Goal: Task Accomplishment & Management: Use online tool/utility

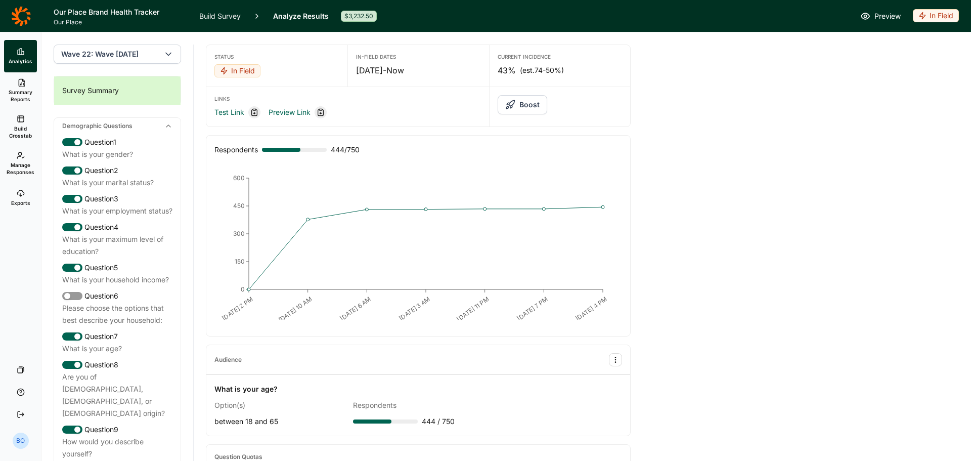
click at [21, 16] on icon at bounding box center [21, 16] width 20 height 20
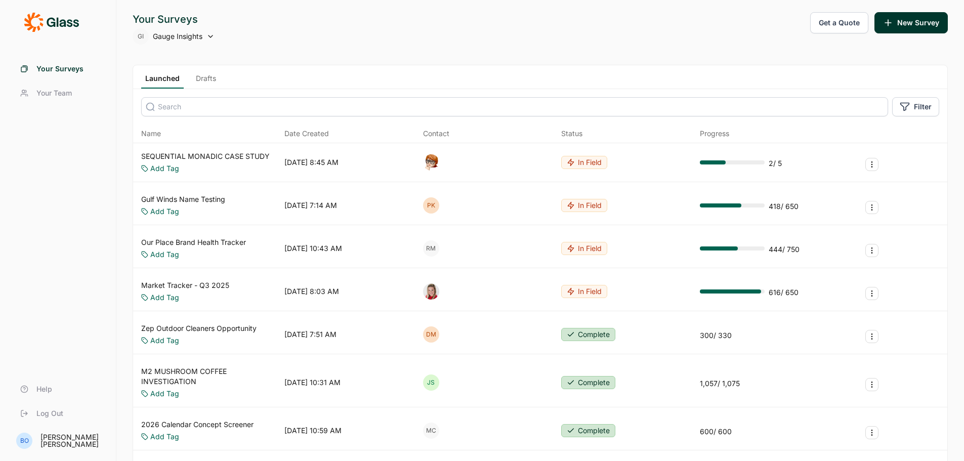
click at [253, 157] on link "SEQUENTIAL MONADIC CASE STUDY" at bounding box center [205, 156] width 128 height 10
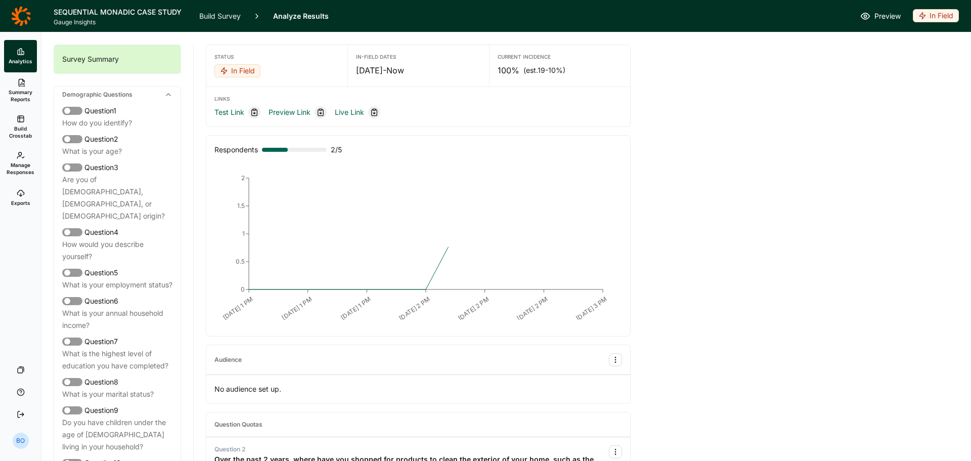
click at [217, 17] on link "Build Survey" at bounding box center [219, 16] width 41 height 32
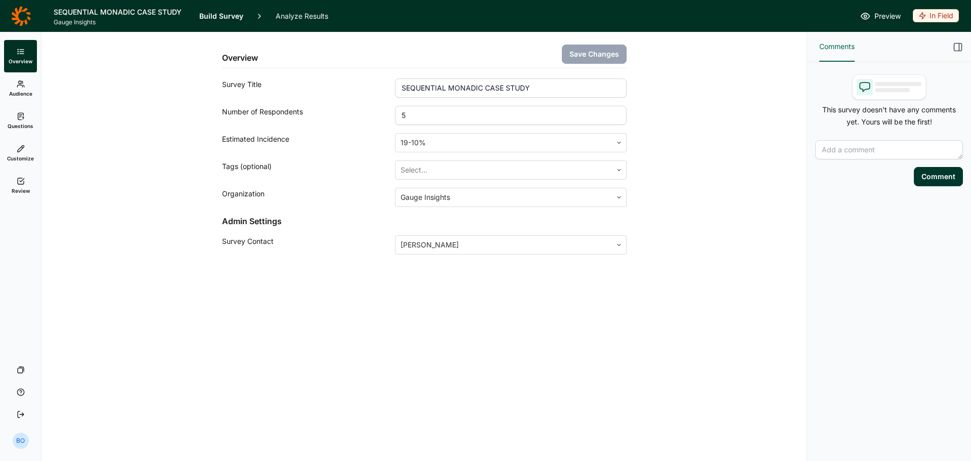
click at [22, 88] on link "Audience" at bounding box center [20, 88] width 33 height 32
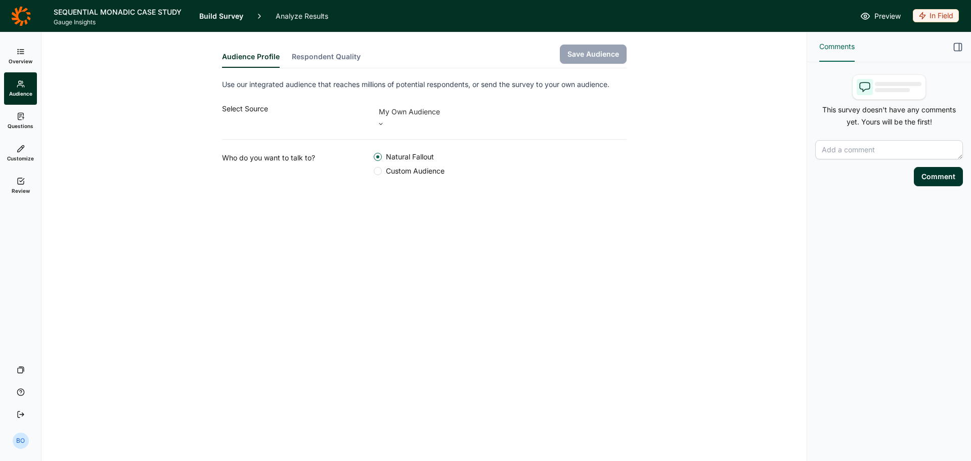
click at [20, 58] on span "Overview" at bounding box center [21, 61] width 24 height 7
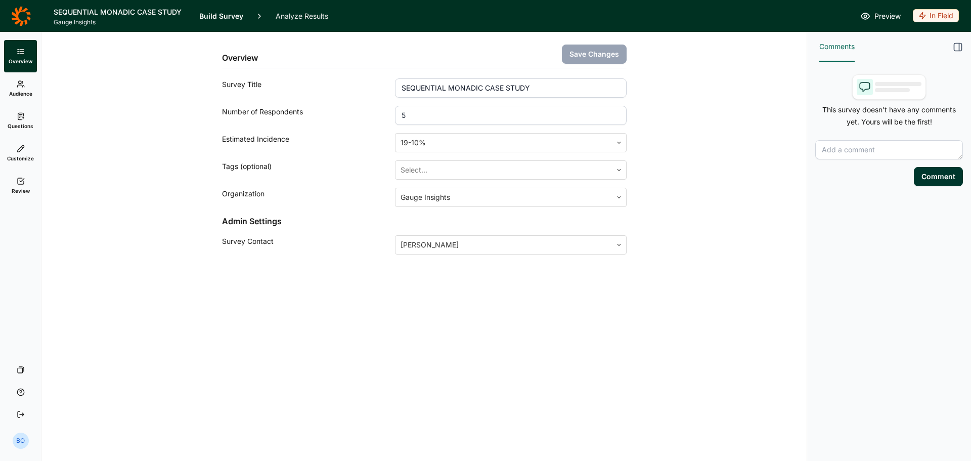
click at [23, 86] on icon at bounding box center [21, 84] width 8 height 8
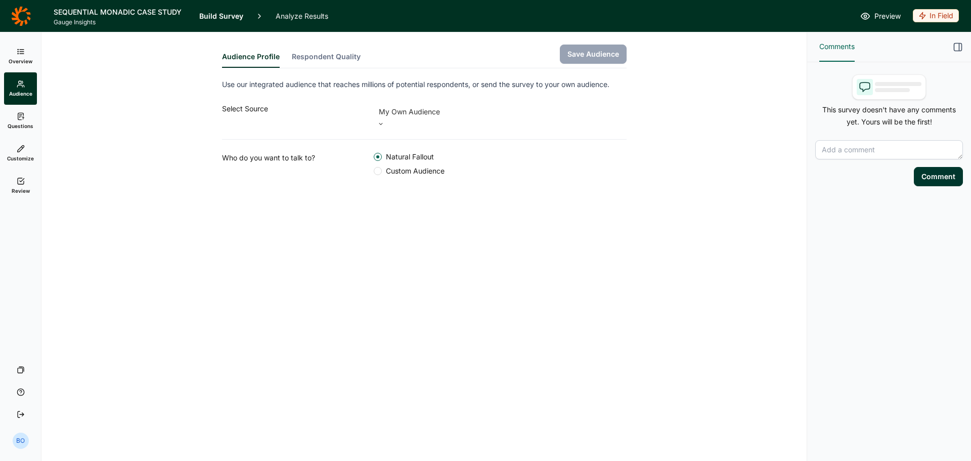
click at [21, 118] on icon at bounding box center [21, 116] width 8 height 8
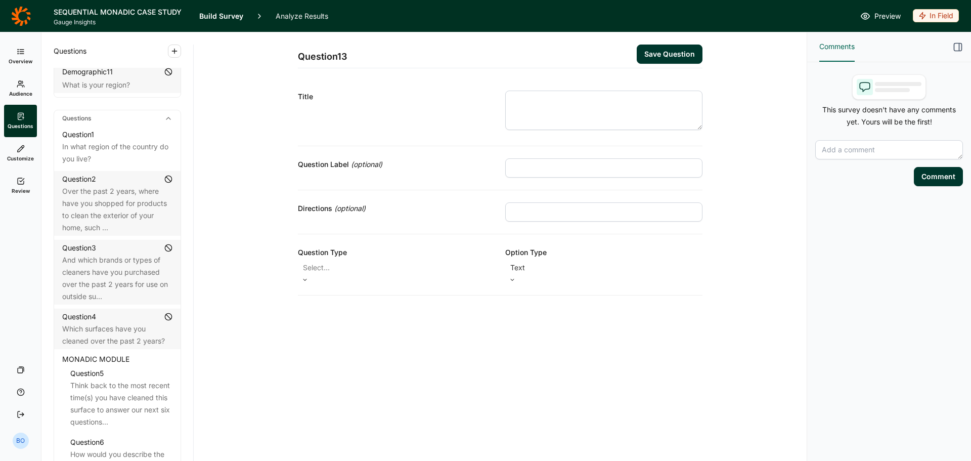
scroll to position [601, 0]
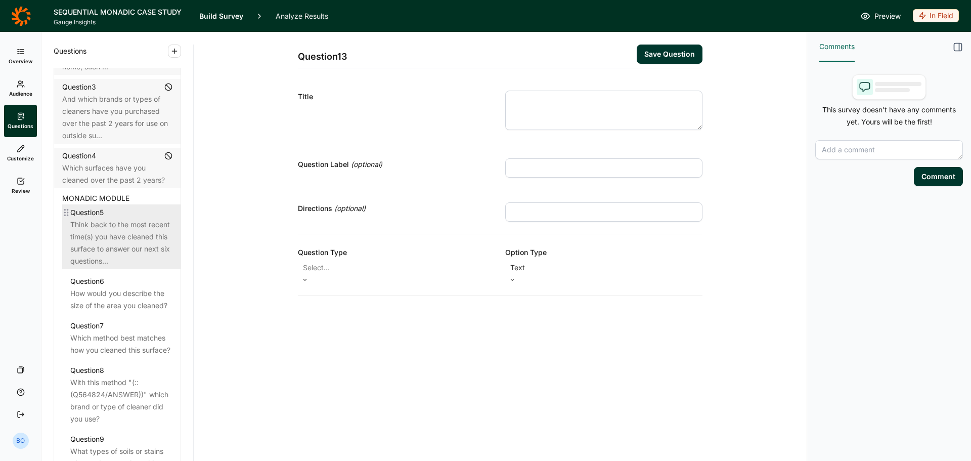
click at [120, 218] on div "Question 5" at bounding box center [121, 212] width 102 height 12
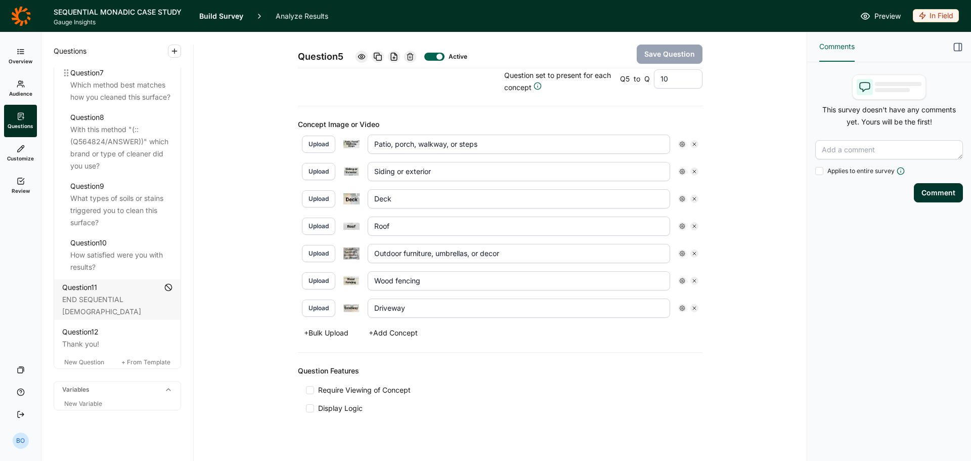
scroll to position [652, 0]
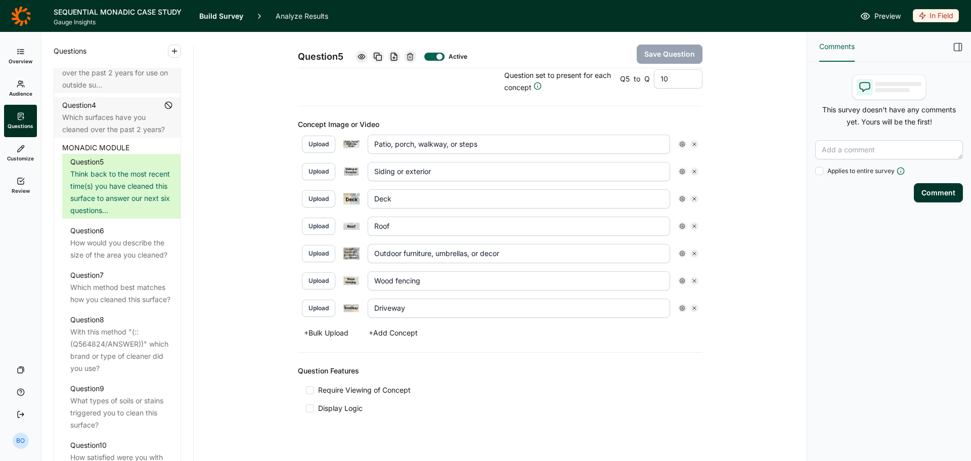
click at [23, 52] on use at bounding box center [21, 51] width 6 height 5
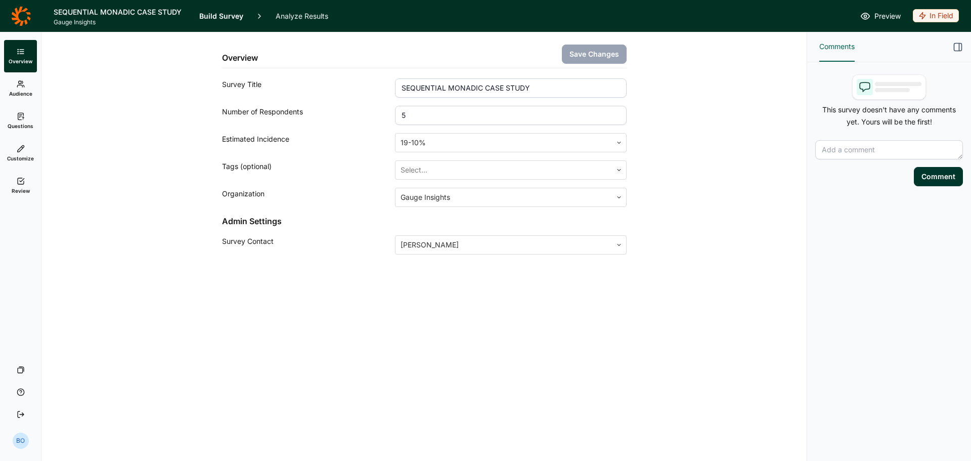
click at [21, 22] on icon at bounding box center [20, 15] width 19 height 19
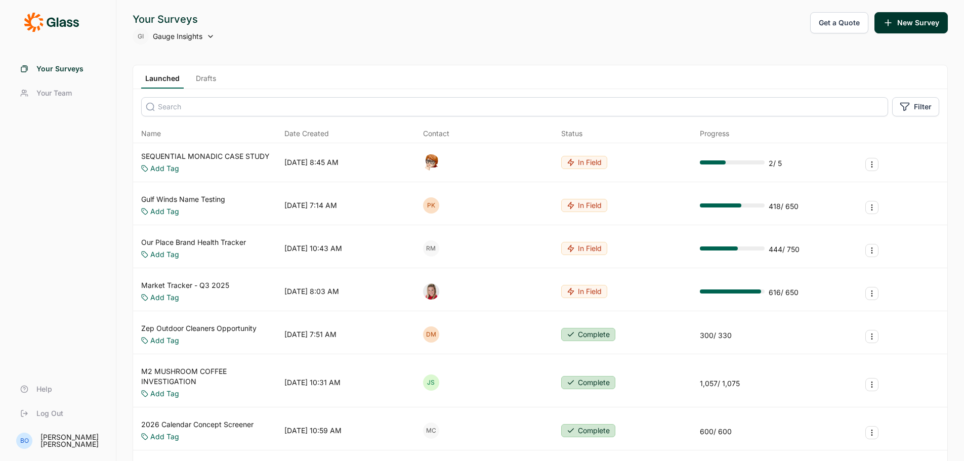
click at [247, 156] on link "SEQUENTIAL MONADIC CASE STUDY" at bounding box center [205, 156] width 128 height 10
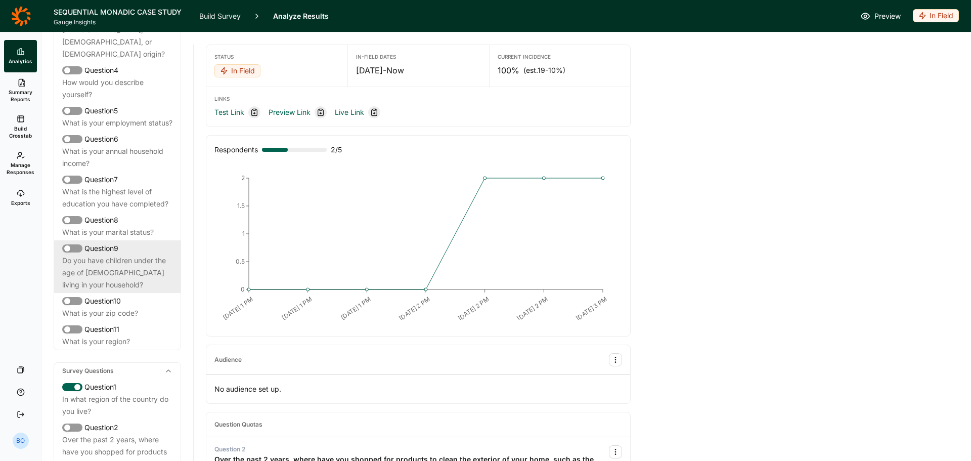
scroll to position [202, 0]
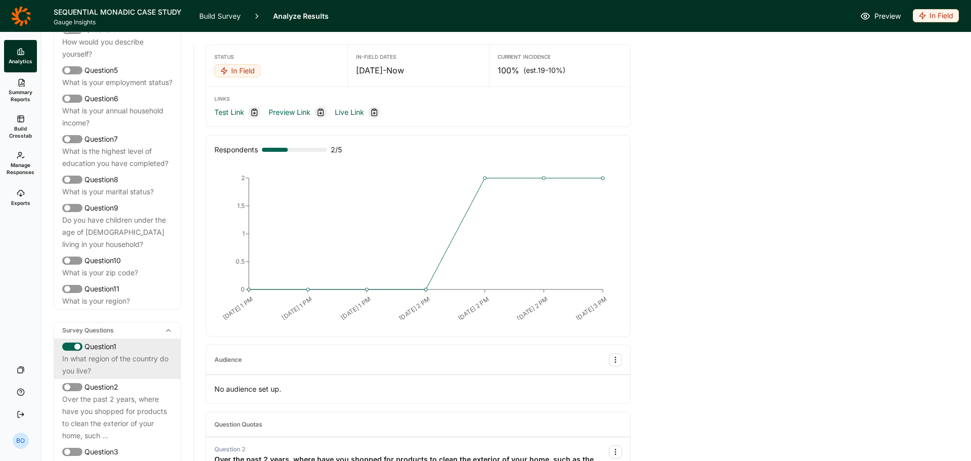
click at [83, 362] on div "In what region of the country do you live?" at bounding box center [117, 365] width 110 height 24
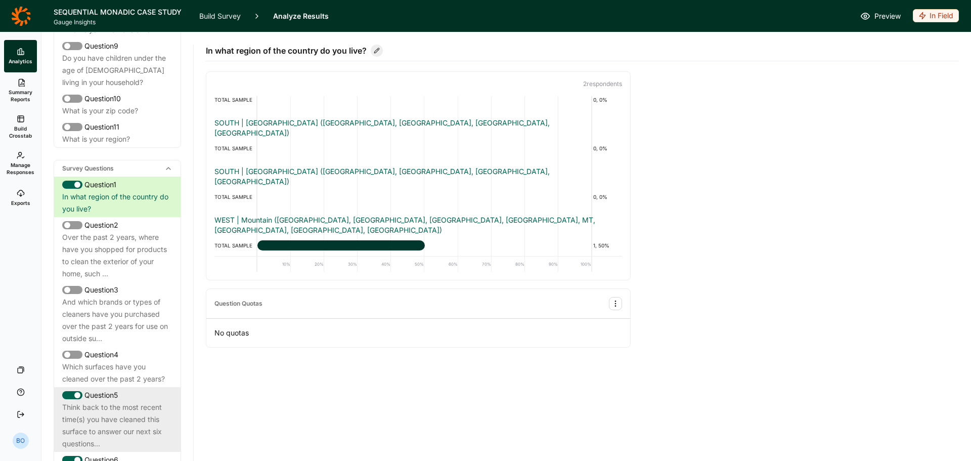
scroll to position [455, 0]
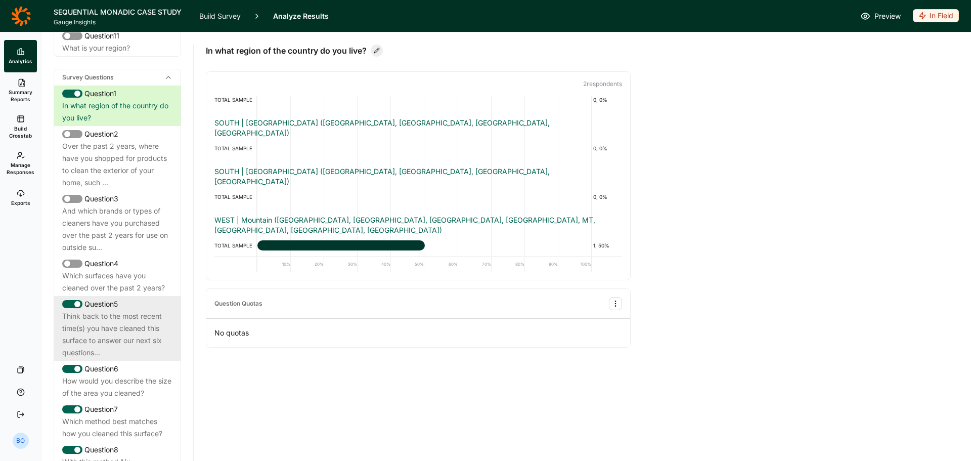
click at [127, 336] on div "Think back to the most recent time(s) you have cleaned this surface to answer o…" at bounding box center [117, 334] width 110 height 49
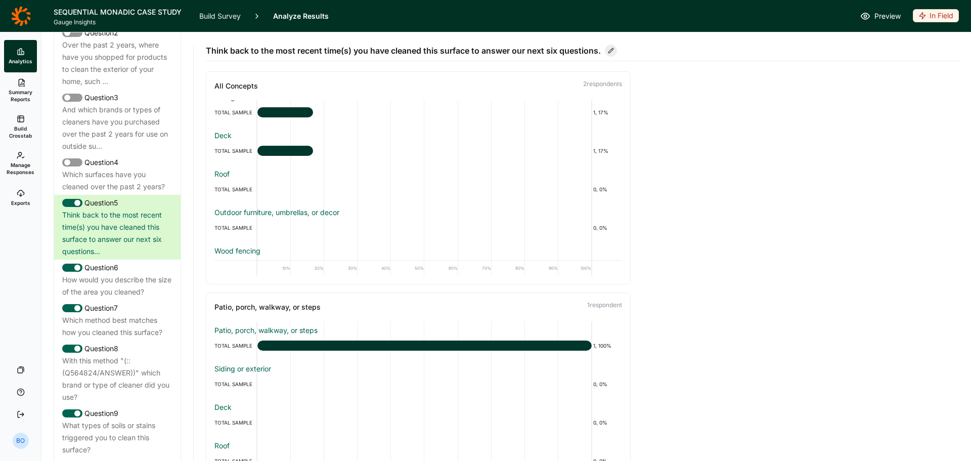
scroll to position [110, 0]
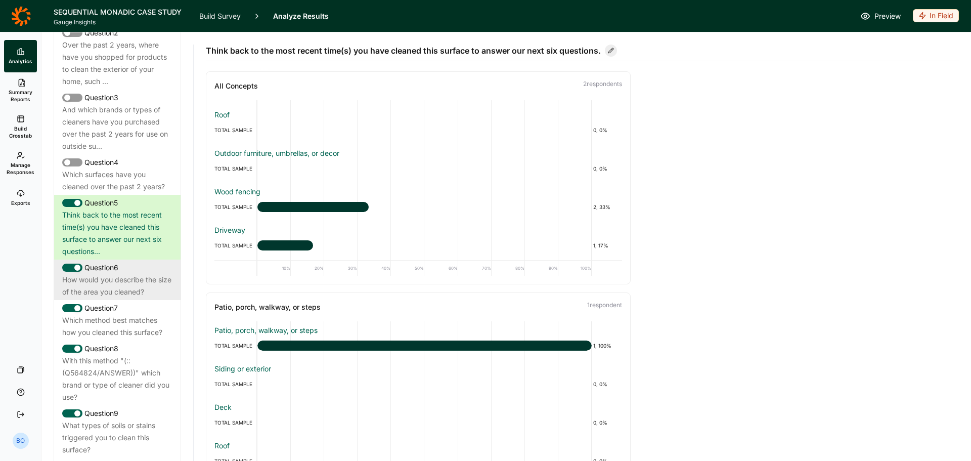
click at [104, 298] on div "How would you describe the size of the area you cleaned?" at bounding box center [117, 286] width 110 height 24
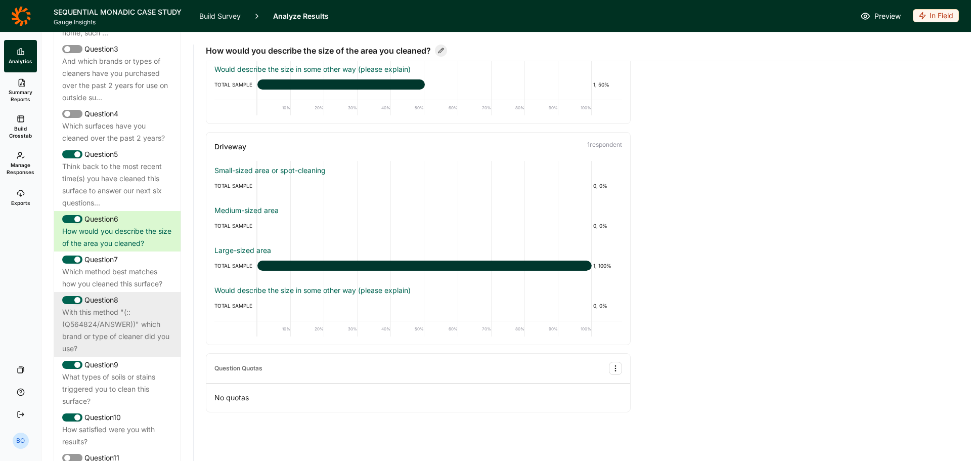
scroll to position [607, 0]
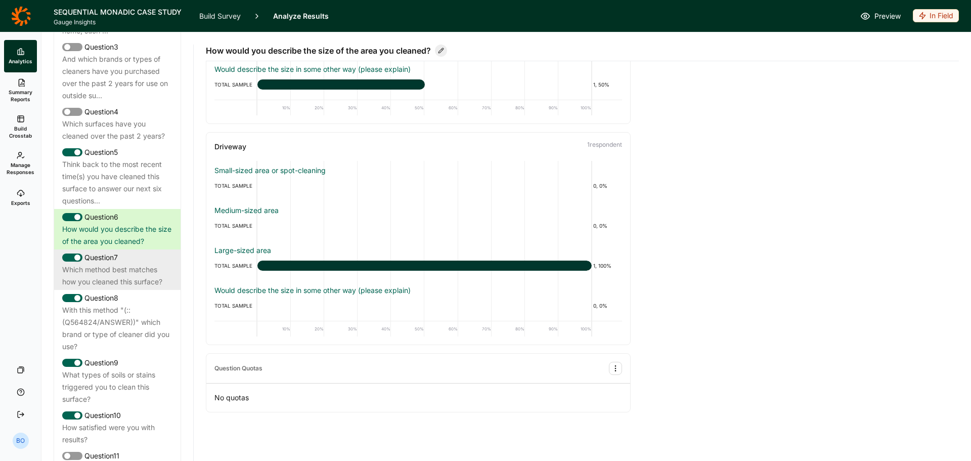
click at [127, 288] on div "Which method best matches how you cleaned this surface?" at bounding box center [117, 276] width 110 height 24
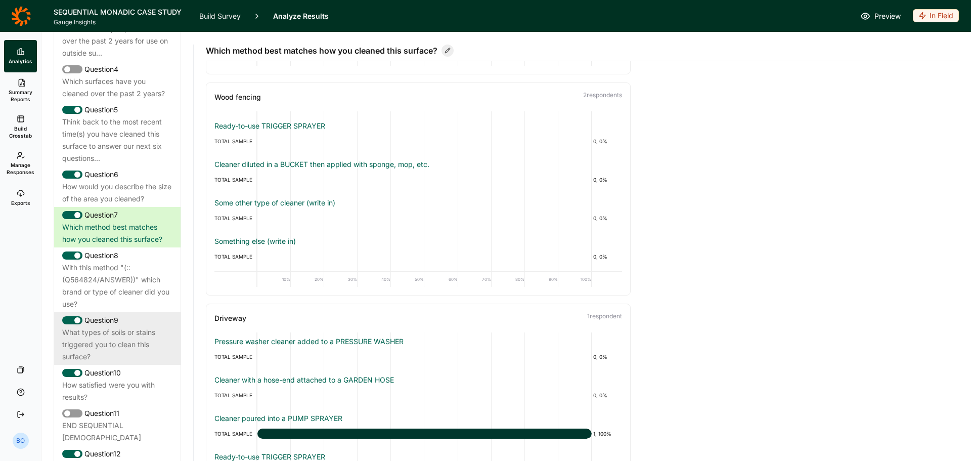
scroll to position [708, 0]
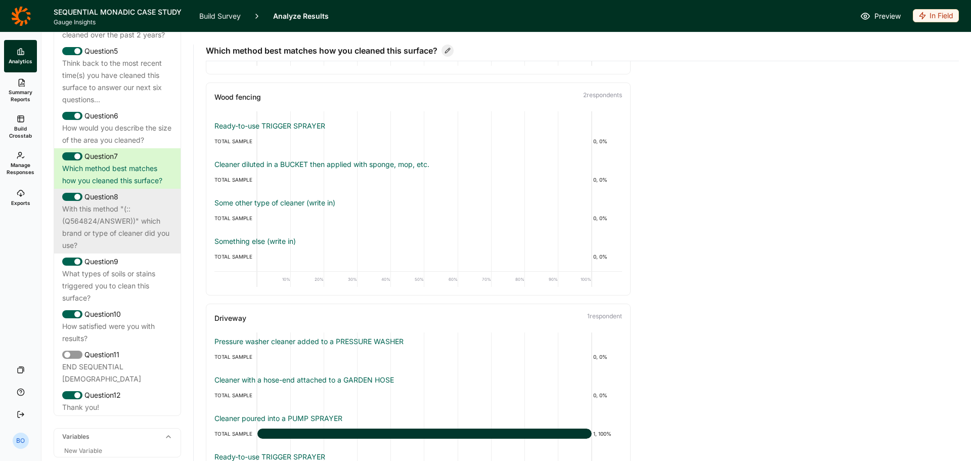
click at [110, 231] on div "With this method "(::(Q564824/ANSWER))" which brand or type of cleaner did you …" at bounding box center [117, 227] width 110 height 49
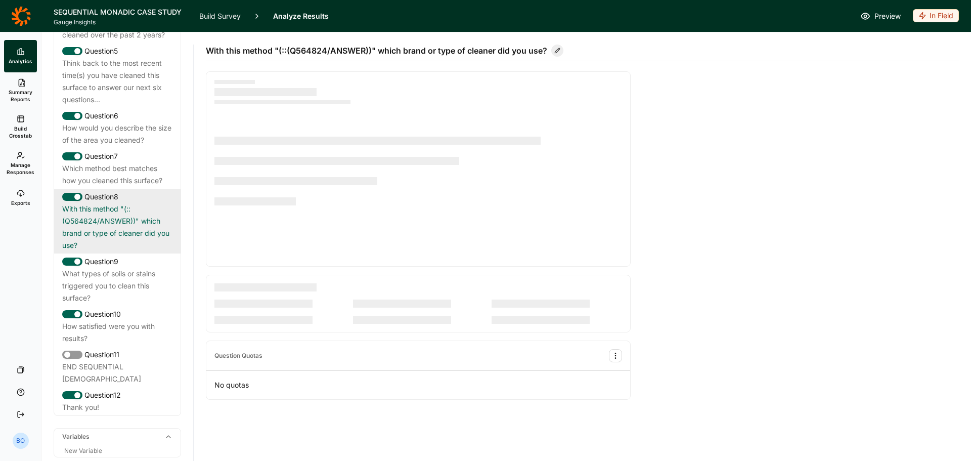
scroll to position [0, 0]
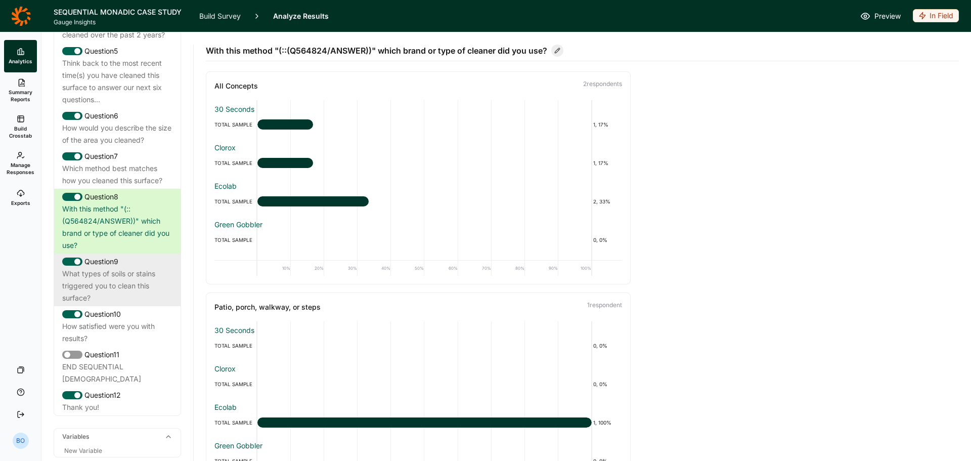
click at [136, 295] on div "What types of soils or stains triggered you to clean this surface?" at bounding box center [117, 286] width 110 height 36
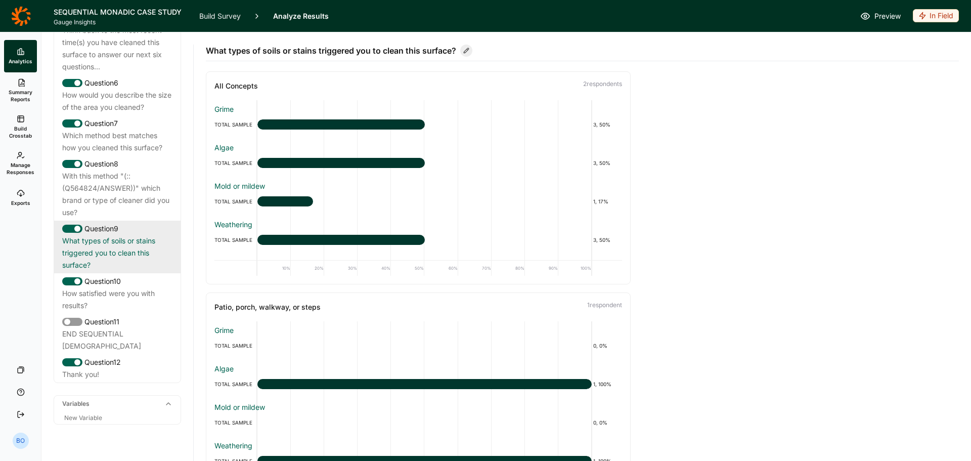
scroll to position [759, 0]
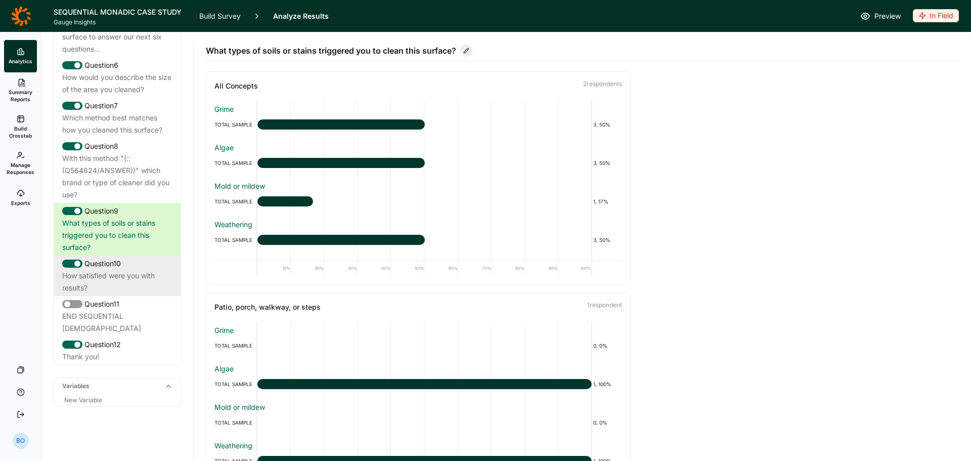
click at [134, 291] on div "How satisfied were you with results?" at bounding box center [117, 282] width 110 height 24
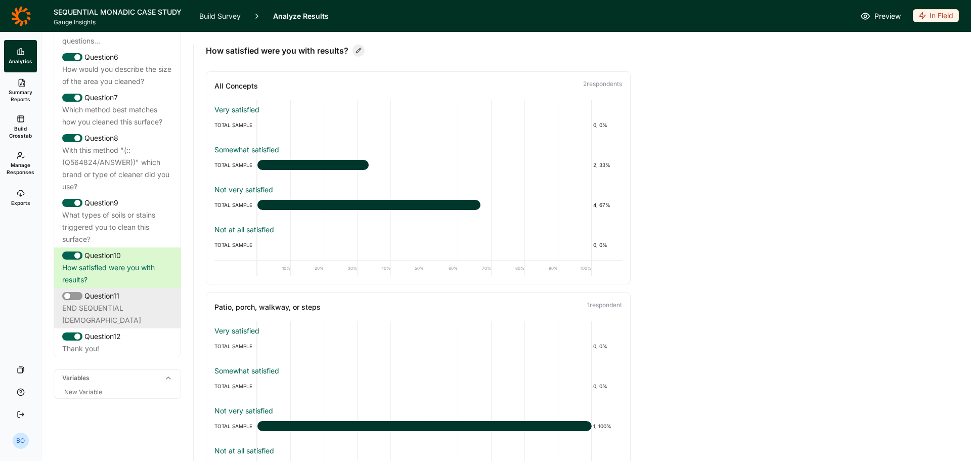
scroll to position [769, 0]
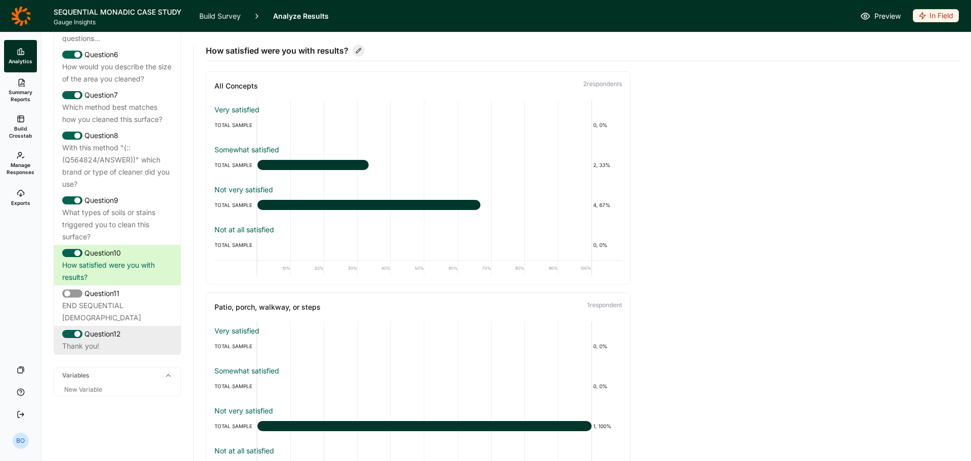
click at [108, 337] on div "Question 12" at bounding box center [117, 334] width 110 height 12
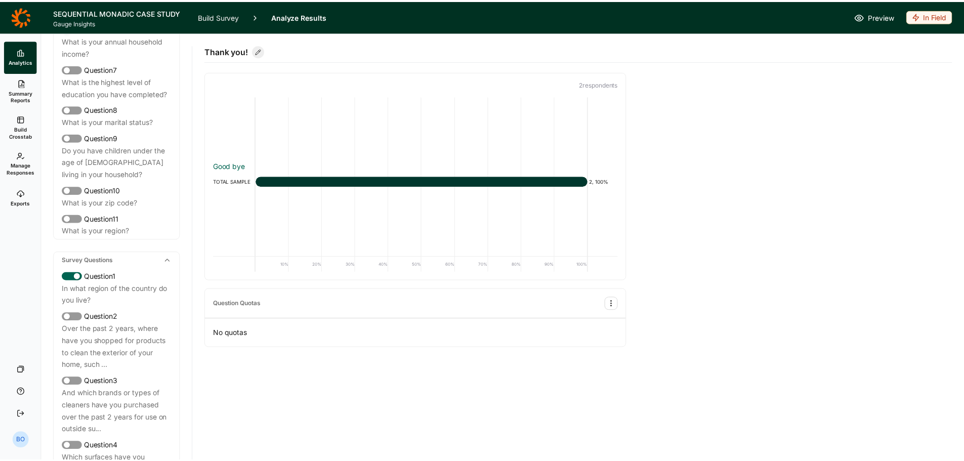
scroll to position [213, 0]
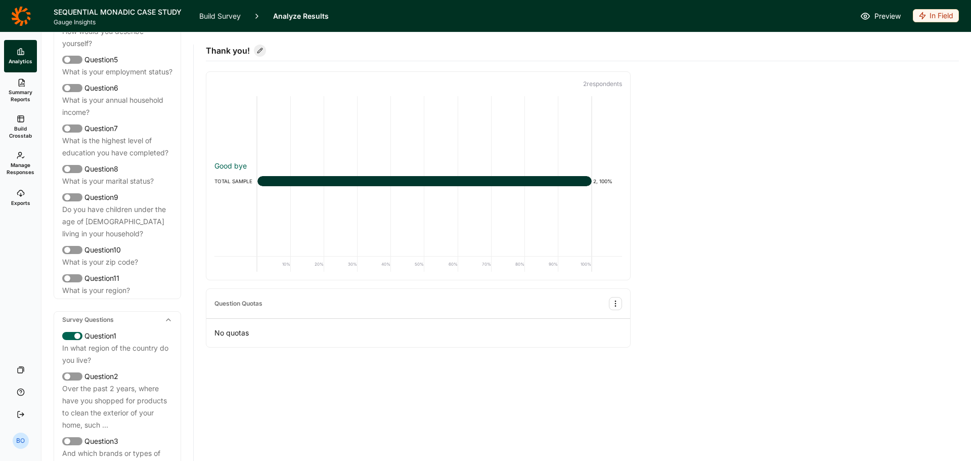
click at [16, 8] on icon at bounding box center [20, 15] width 19 height 19
